Goal: Communication & Community: Participate in discussion

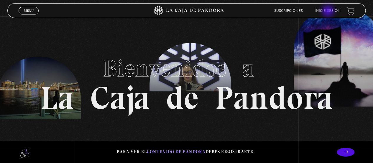
click at [329, 12] on link "Inicie sesión" at bounding box center [328, 11] width 26 height 4
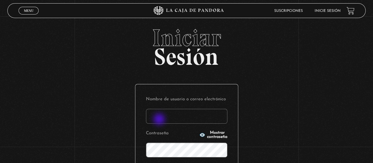
click at [160, 119] on input "Nombre de usuario o correo electrónico" at bounding box center [186, 116] width 81 height 15
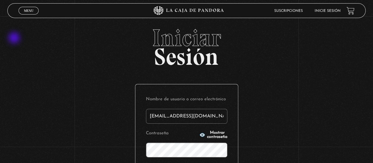
type input "[EMAIL_ADDRESS][DOMAIN_NAME]"
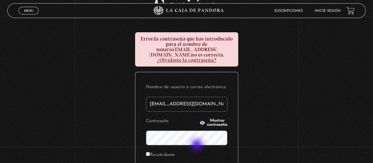
scroll to position [59, 0]
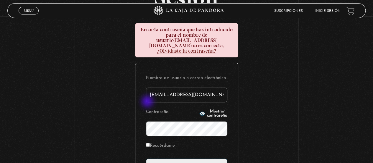
click at [146, 158] on input "Acceder" at bounding box center [186, 165] width 81 height 15
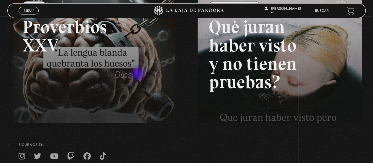
scroll to position [88, 0]
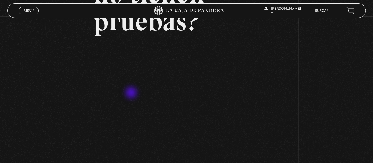
scroll to position [88, 0]
